Goal: Transaction & Acquisition: Purchase product/service

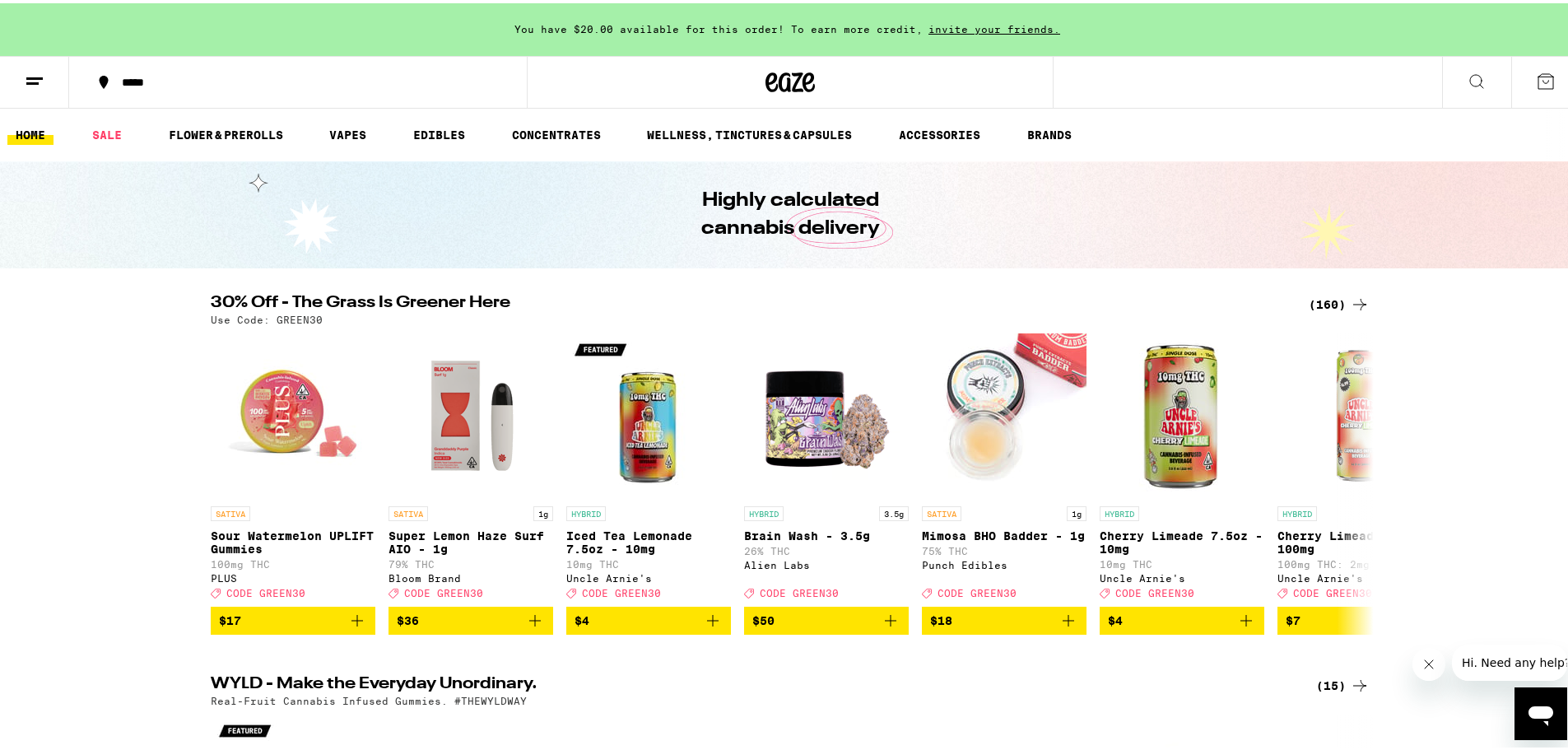
click at [1326, 296] on div "(160)" at bounding box center [1339, 301] width 61 height 19
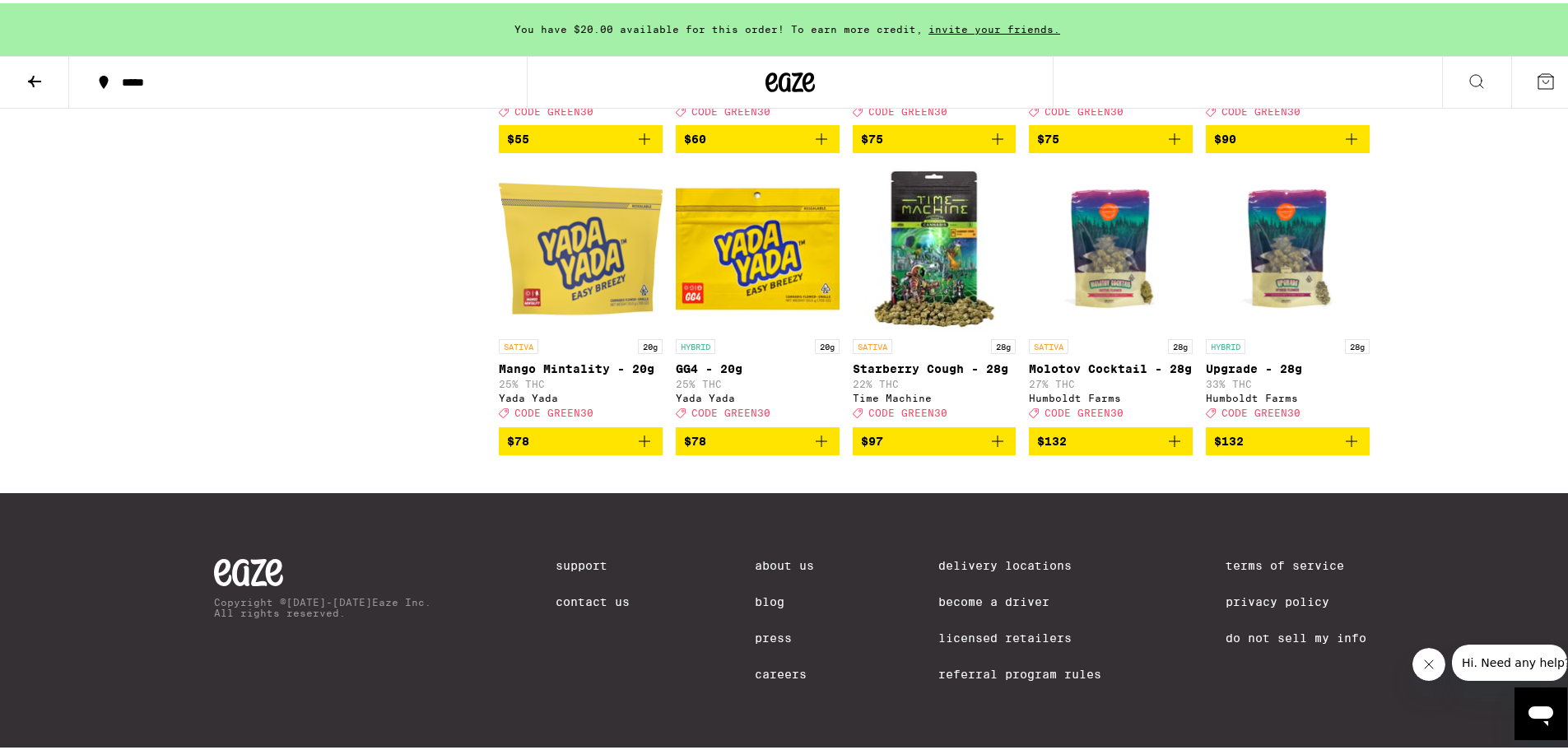
scroll to position [10128, 0]
